Goal: Task Accomplishment & Management: Manage account settings

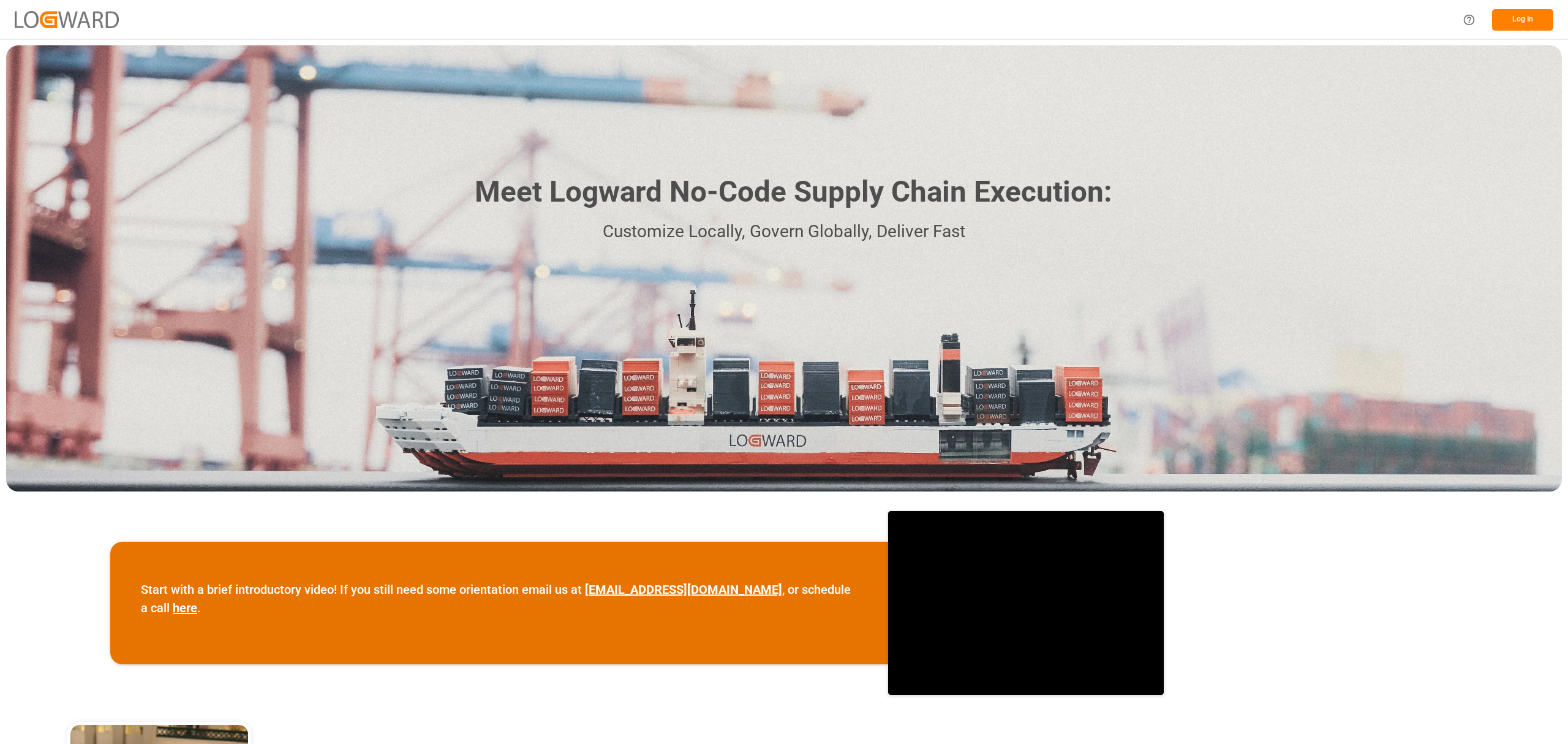
click at [1100, 255] on div "Meet Logward No-Code Supply Chain Execution: Customize Locally, Govern Globally…" at bounding box center [784, 269] width 1556 height 446
click at [1524, 20] on button "Log In" at bounding box center [1522, 19] width 62 height 22
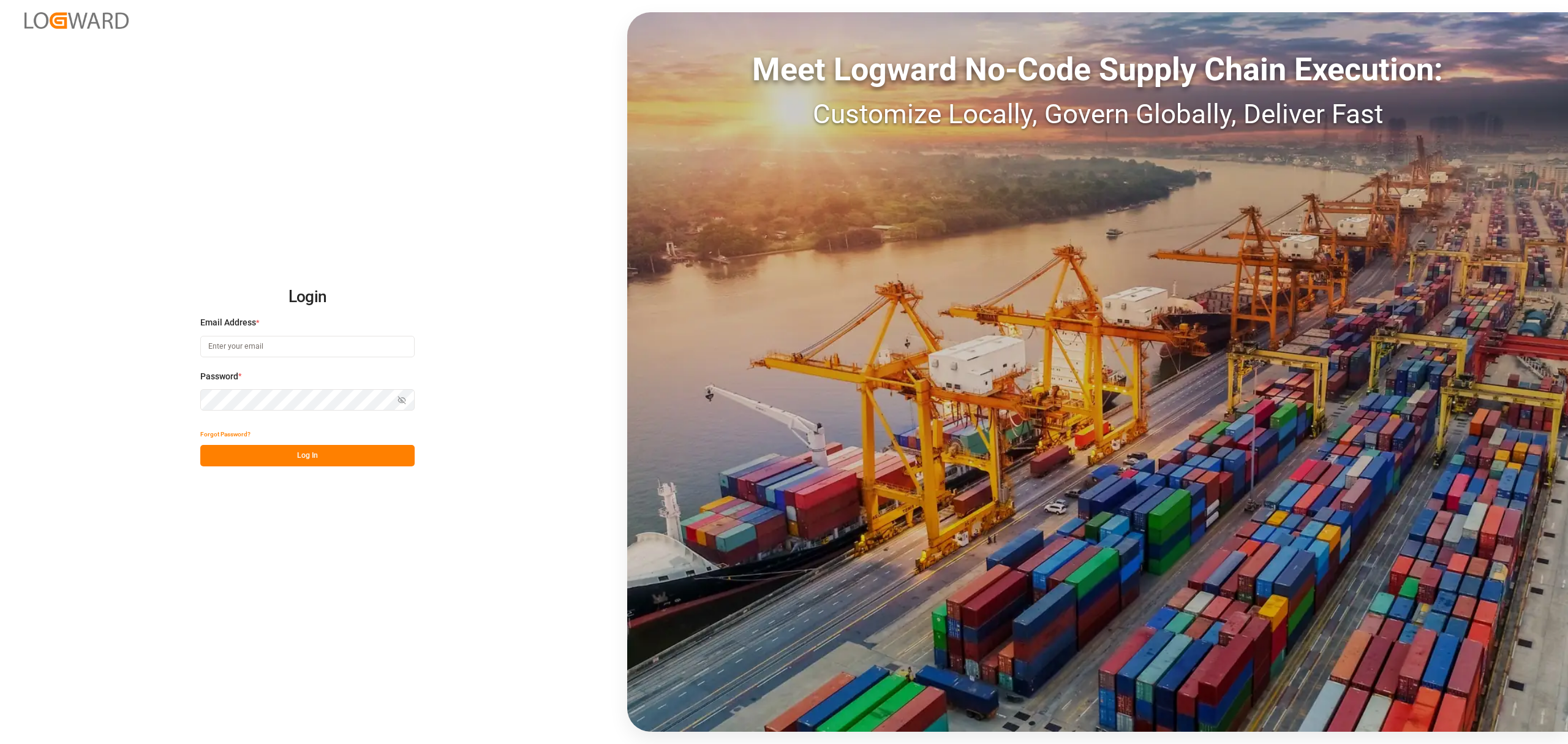
click at [344, 452] on button "Log In" at bounding box center [308, 455] width 214 height 22
click at [321, 355] on input at bounding box center [308, 346] width 214 height 22
type input "[PERSON_NAME][EMAIL_ADDRESS][PERSON_NAME][DOMAIN_NAME]"
click at [344, 450] on button "Log In" at bounding box center [308, 455] width 214 height 22
